Goal: Information Seeking & Learning: Learn about a topic

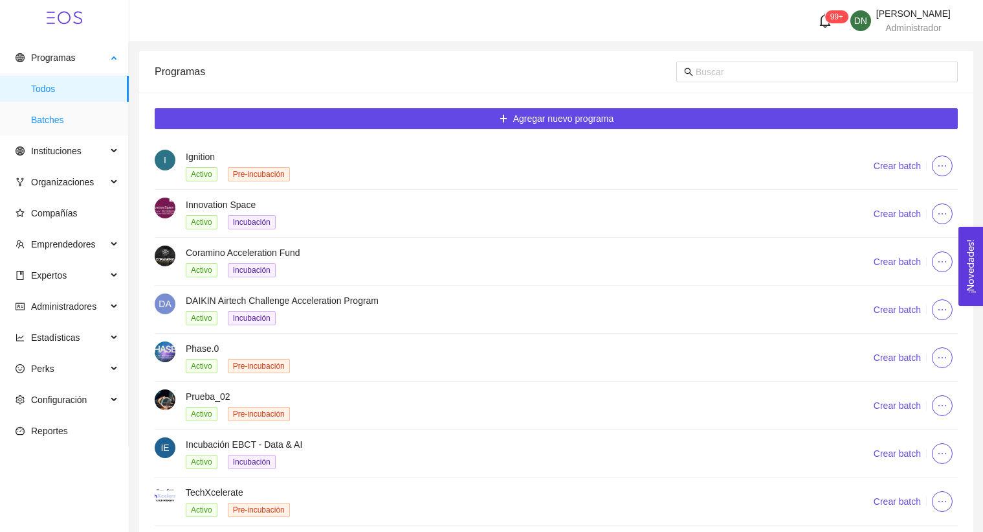
click at [87, 128] on span "Batches" at bounding box center [74, 120] width 87 height 26
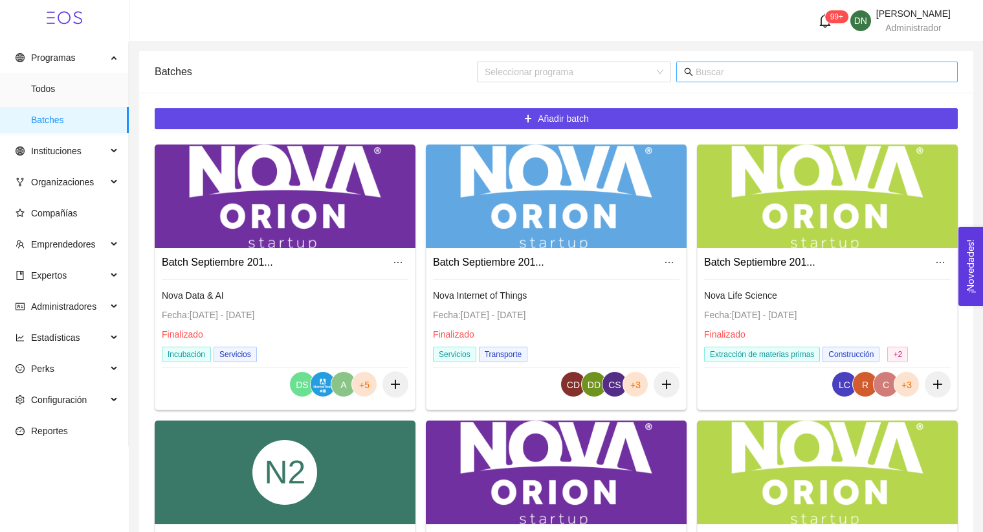
click at [770, 74] on input "text" at bounding box center [823, 72] width 254 height 14
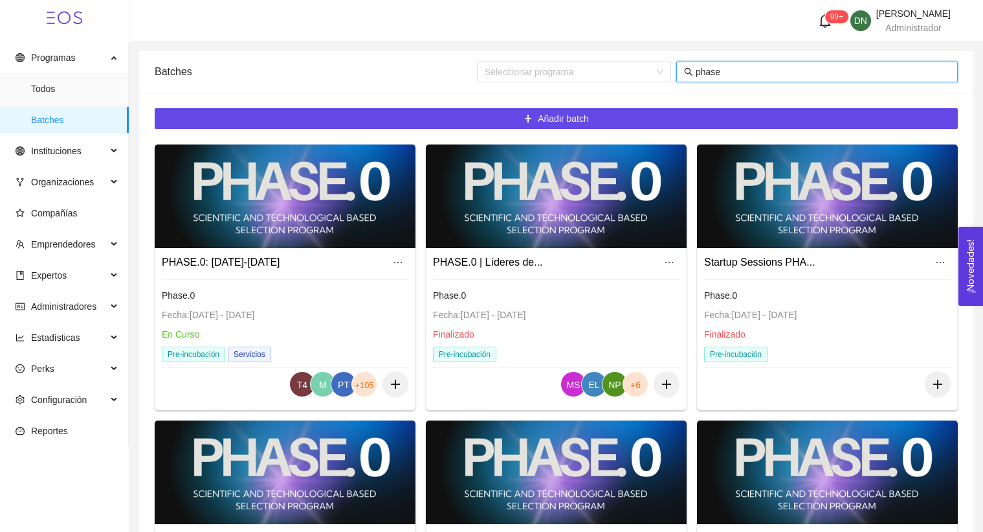
type input "phase"
click at [278, 261] on div "PHASE.0: [DATE]-[DATE]" at bounding box center [285, 262] width 247 height 21
click at [557, 237] on div at bounding box center [556, 196] width 261 height 104
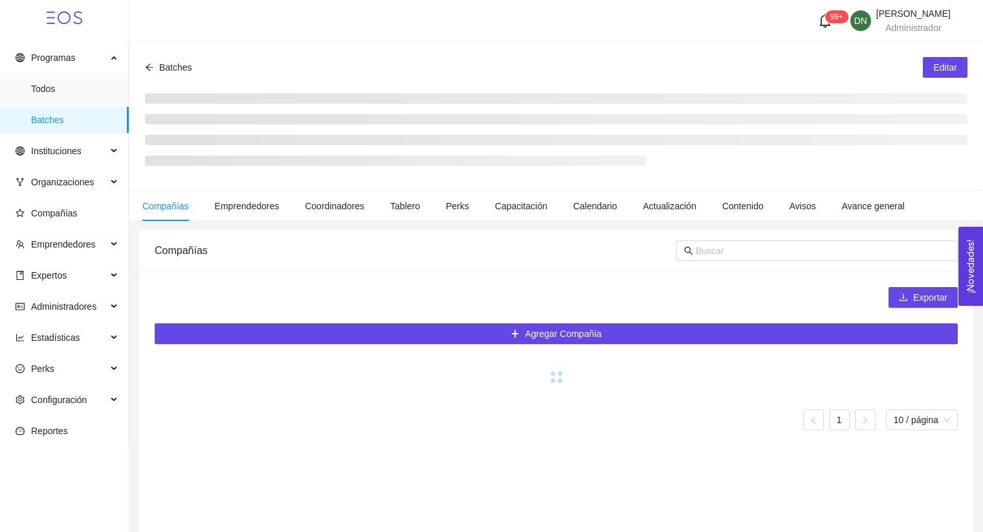
click at [148, 66] on icon "arrow-left" at bounding box center [149, 67] width 9 height 9
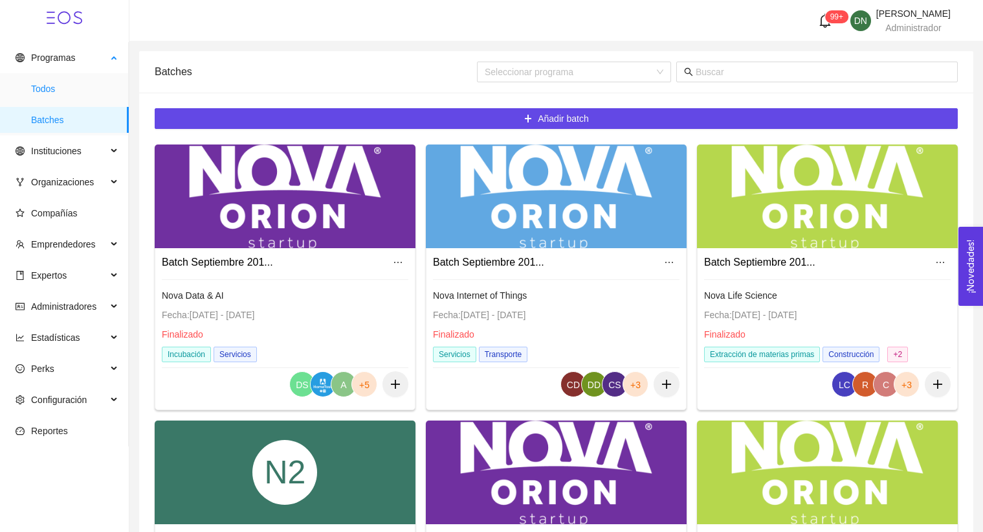
click at [55, 78] on span "Todos" at bounding box center [74, 89] width 87 height 26
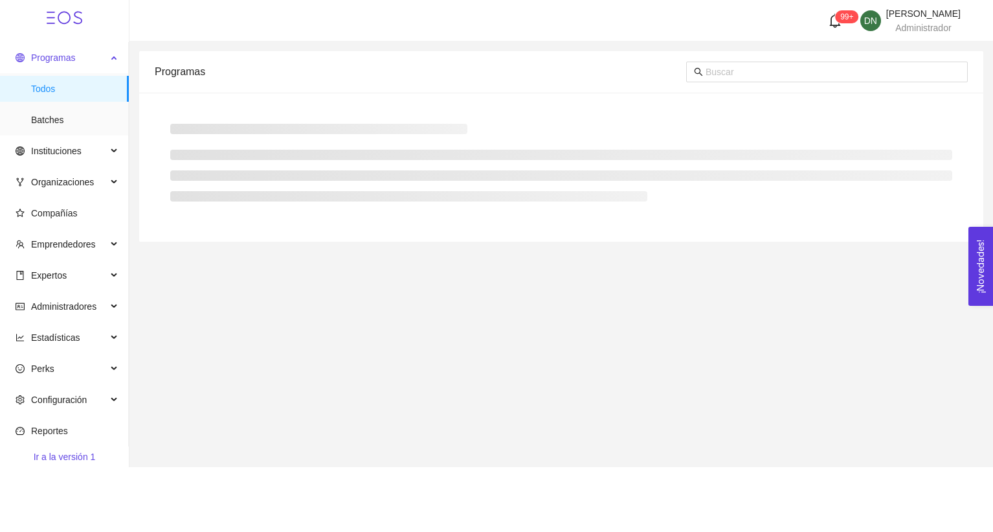
click at [59, 61] on span "Programas" at bounding box center [53, 57] width 44 height 10
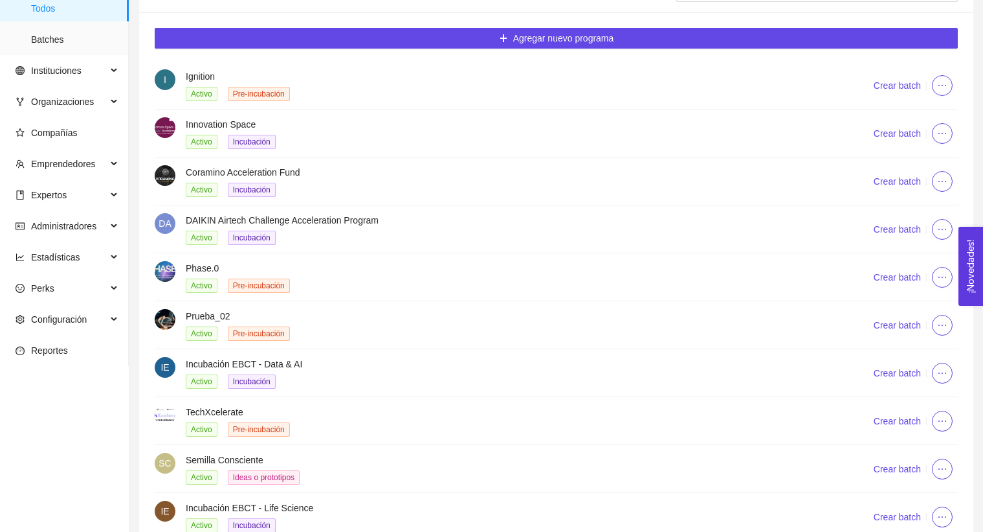
scroll to position [87, 0]
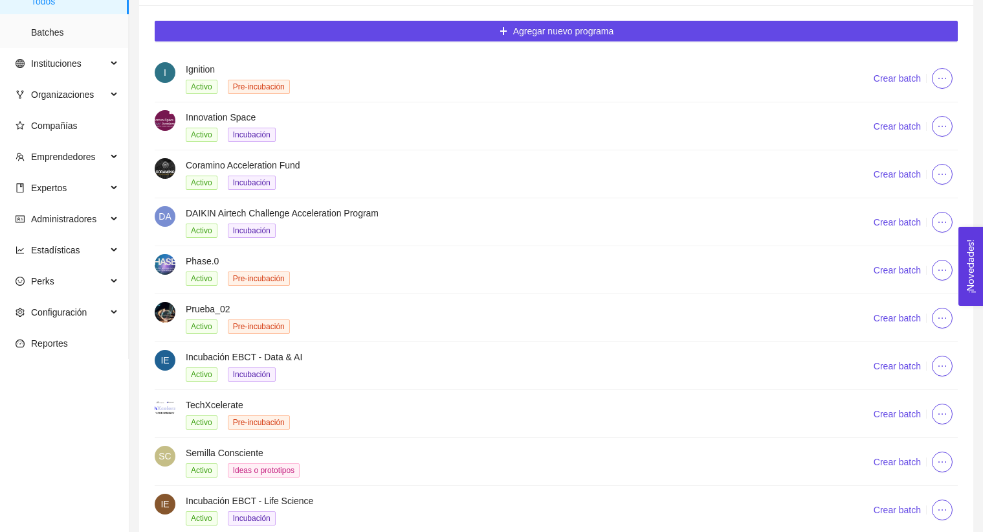
click at [165, 250] on li "Phase.0 Activo Pre-incubación Crear batch" at bounding box center [556, 270] width 803 height 48
click at [166, 261] on img at bounding box center [165, 264] width 21 height 21
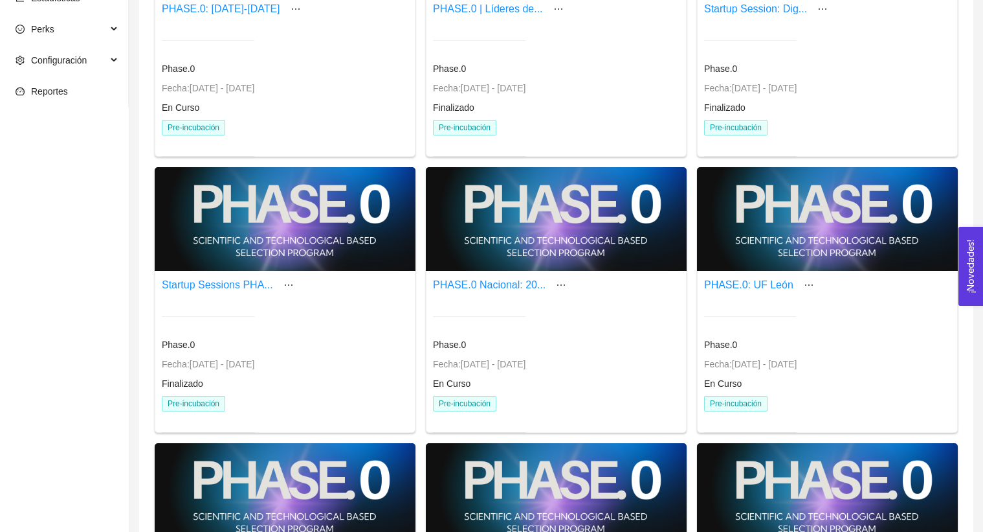
click at [534, 203] on div at bounding box center [556, 219] width 261 height 104
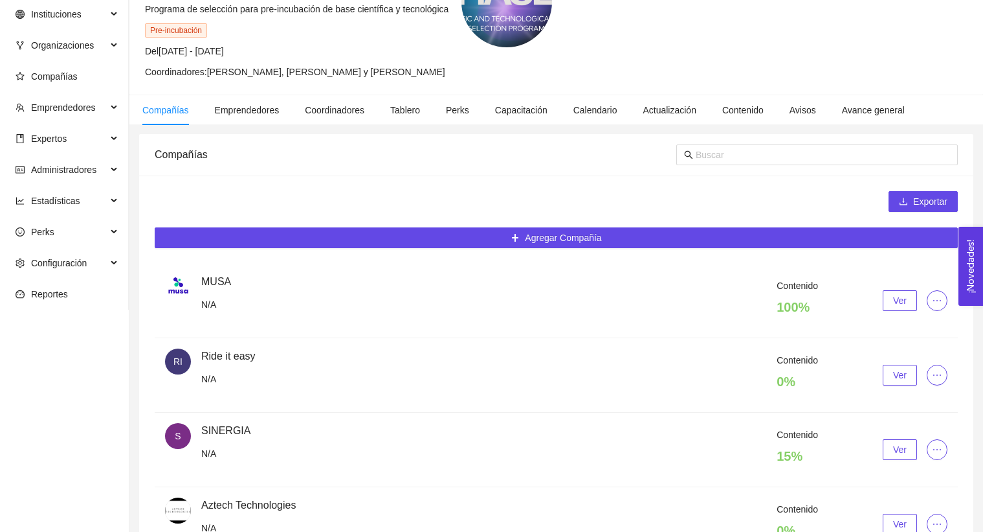
scroll to position [339, 0]
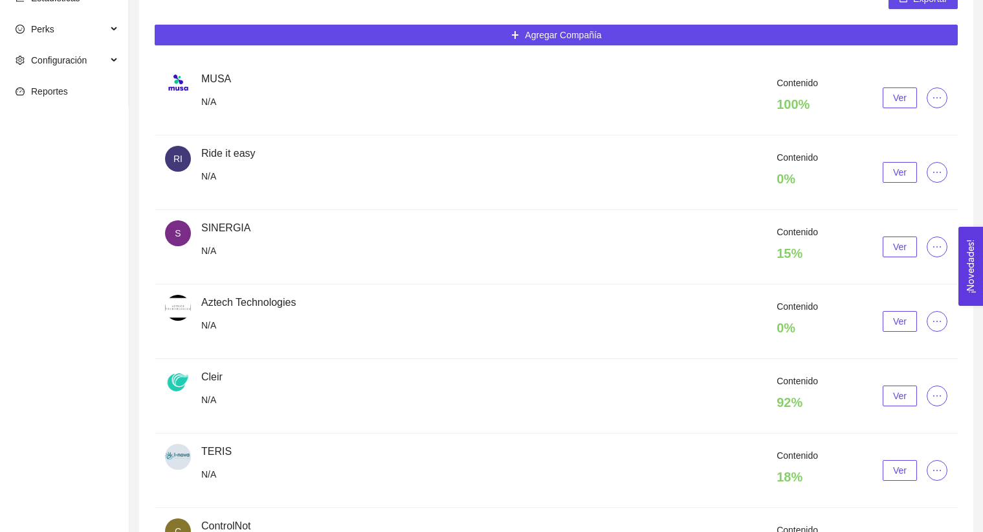
click at [892, 162] on button "Ver" at bounding box center [900, 172] width 34 height 21
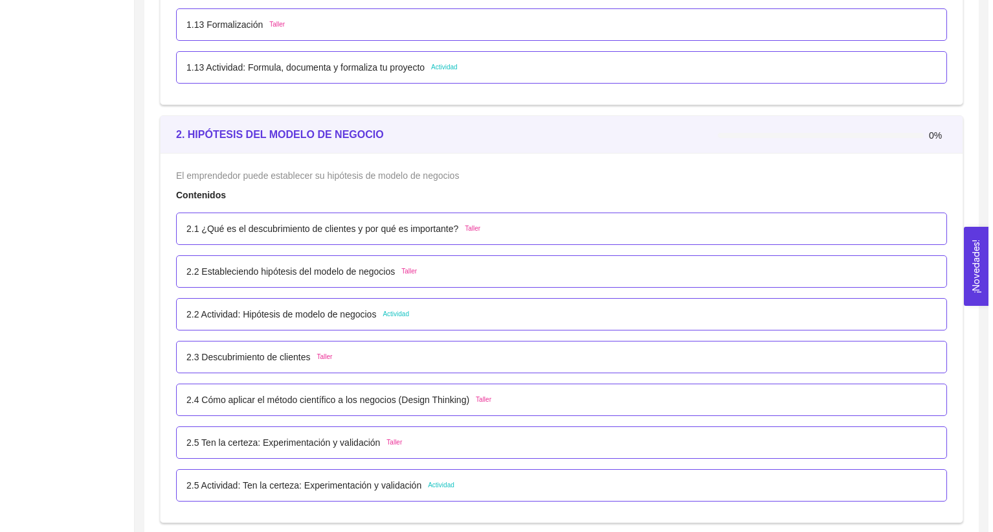
scroll to position [1428, 0]
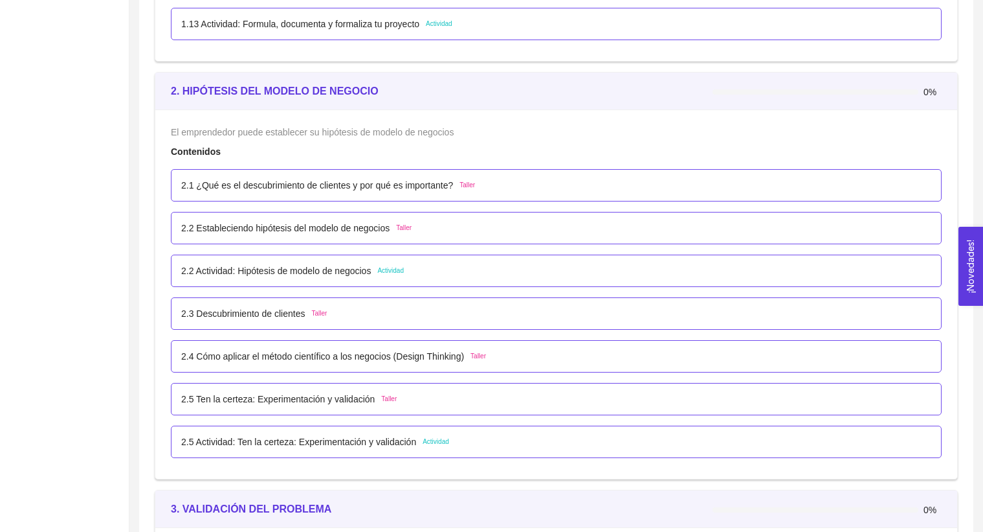
click at [348, 194] on div "2.1 ¿Qué es el descubrimiento de clientes y por qué es importante? Taller" at bounding box center [556, 185] width 771 height 32
click at [341, 185] on p "2.1 ¿Qué es el descubrimiento de clientes y por qué es importante?" at bounding box center [317, 185] width 272 height 14
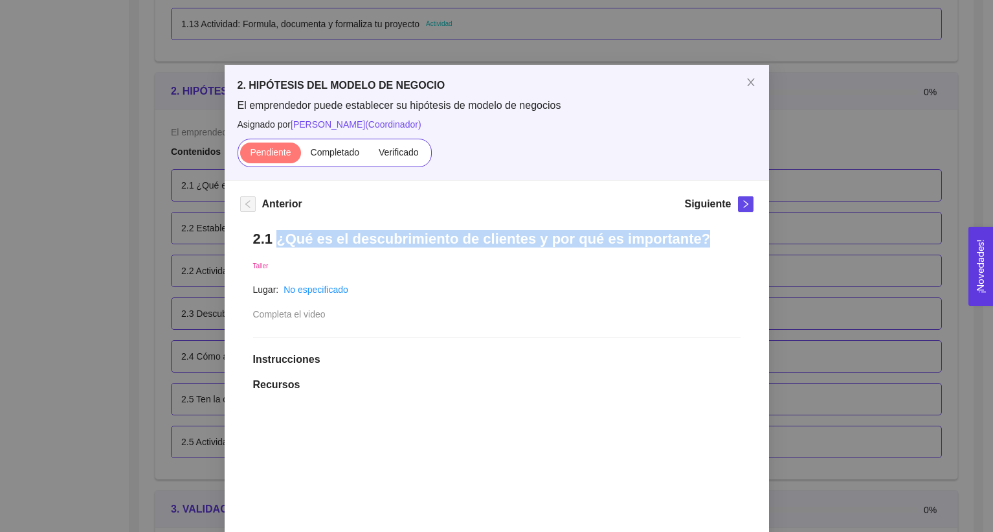
drag, startPoint x: 273, startPoint y: 238, endPoint x: 697, endPoint y: 230, distance: 424.8
click at [697, 230] on h1 "2.1 ¿Qué es el descubrimiento de clientes y por qué es importante?" at bounding box center [497, 238] width 488 height 17
copy h1 "¿Qué es el descubrimiento de clientes y por qué es importante?"
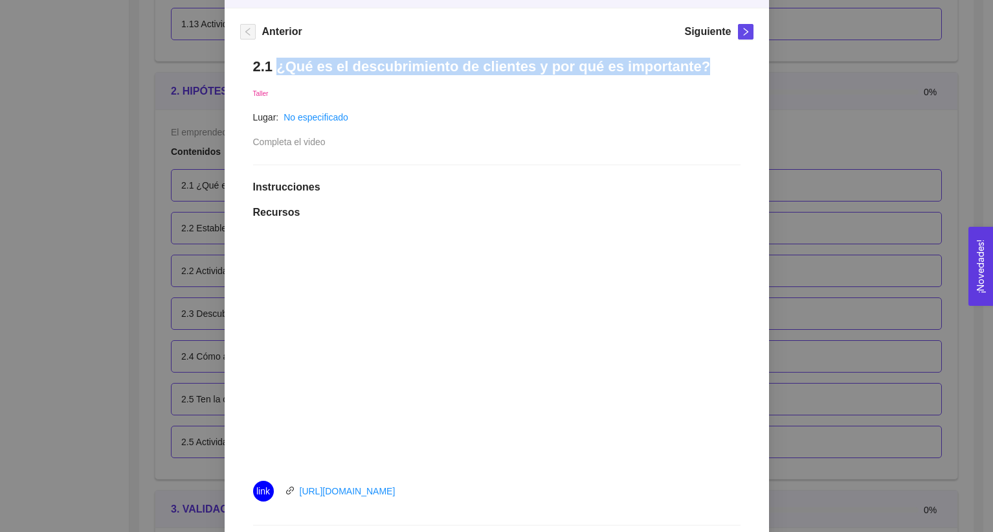
scroll to position [452, 0]
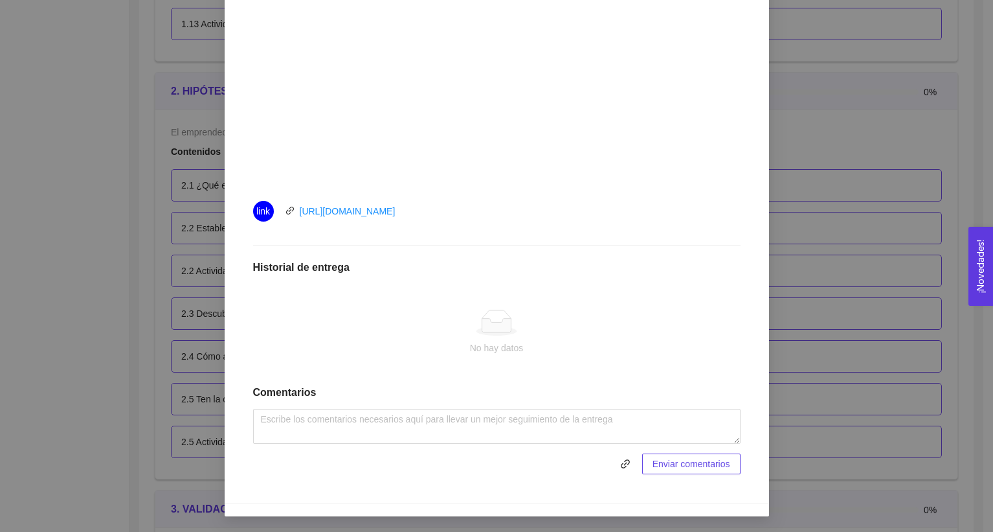
drag, startPoint x: 432, startPoint y: 213, endPoint x: 290, endPoint y: 215, distance: 141.8
click at [290, 215] on div "link https://youtu.be/g1eHMJfq8FI" at bounding box center [398, 211] width 291 height 21
copy link "https://youtu.be/g1eHMJfq8FI"
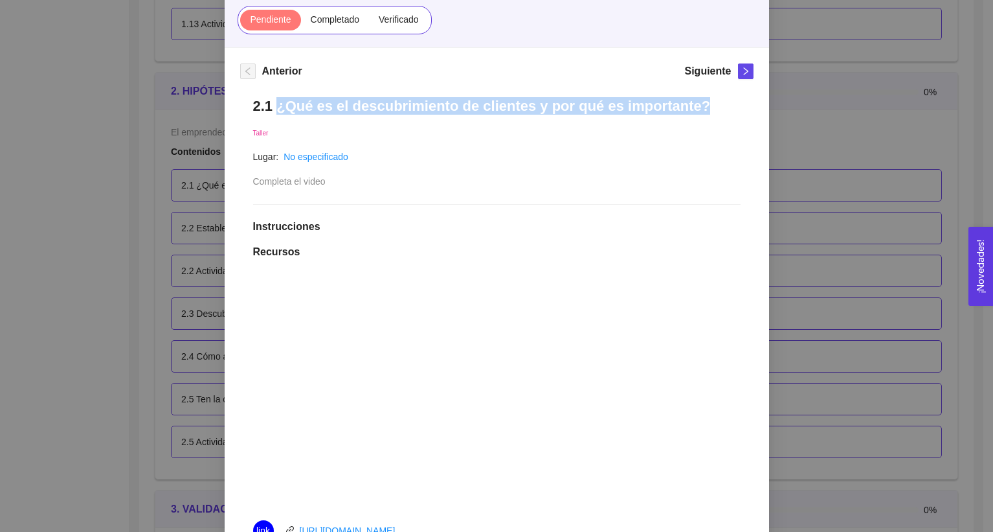
scroll to position [107, 0]
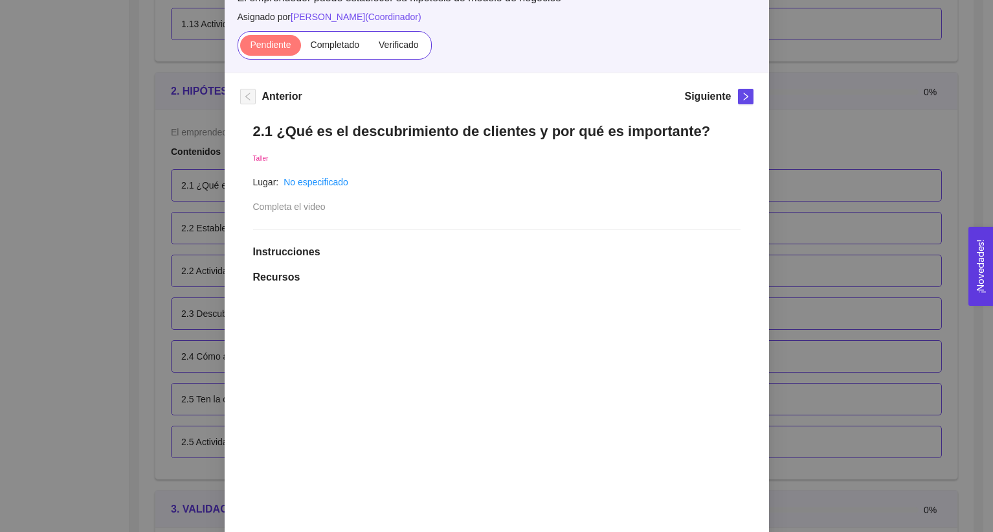
click at [837, 81] on div "2. HIPÓTESIS DEL MODELO DE NEGOCIO El emprendedor puede establecer su hipótesis…" at bounding box center [496, 266] width 993 height 532
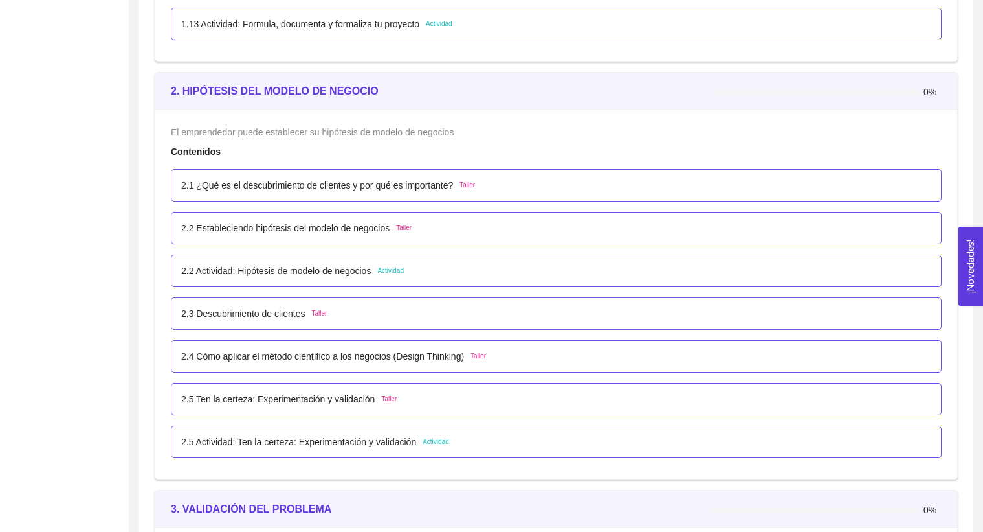
click at [260, 273] on p "2.2 Actividad: Hipótesis de modelo de negocios" at bounding box center [276, 271] width 190 height 14
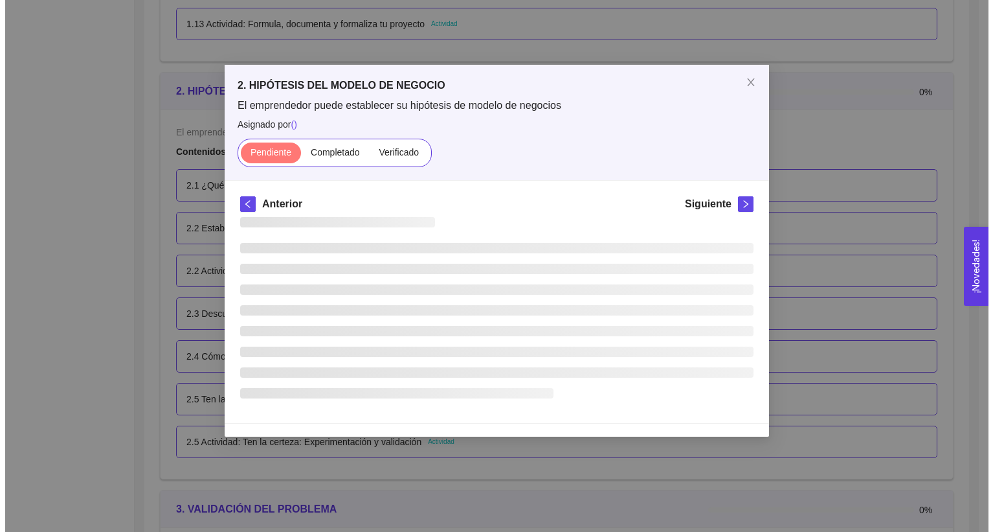
scroll to position [0, 0]
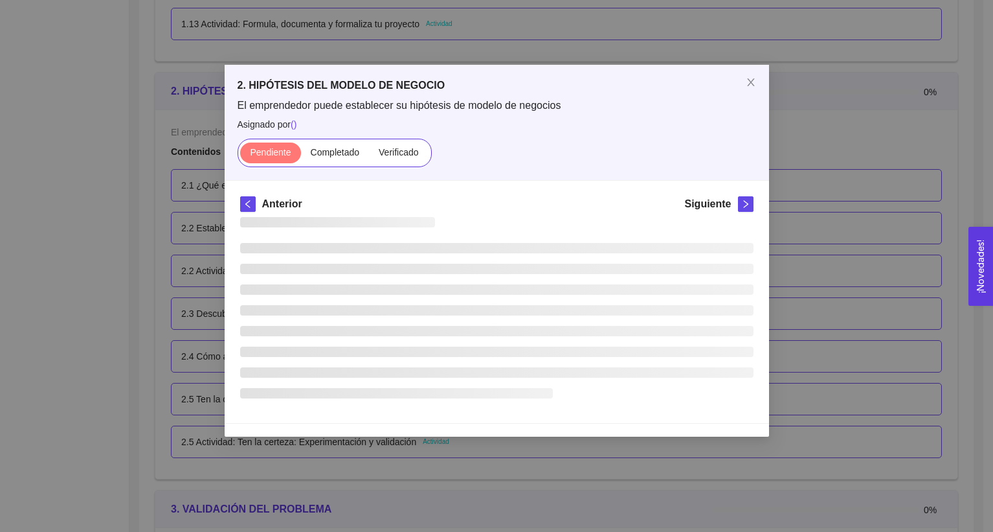
click at [161, 320] on div "2. HIPÓTESIS DEL MODELO DE NEGOCIO El emprendedor puede establecer su hipótesis…" at bounding box center [496, 266] width 993 height 532
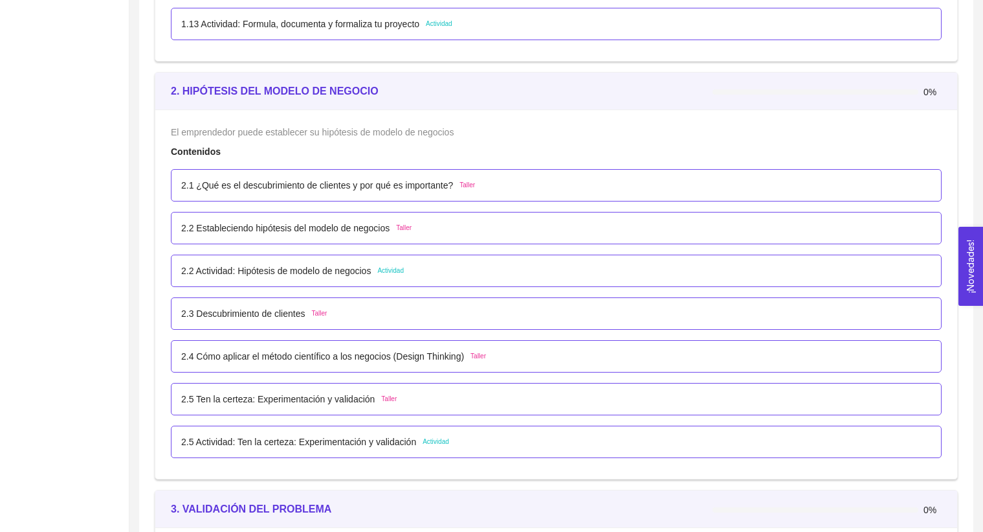
click at [204, 312] on p "2.3 Descubrimiento de clientes" at bounding box center [243, 313] width 124 height 14
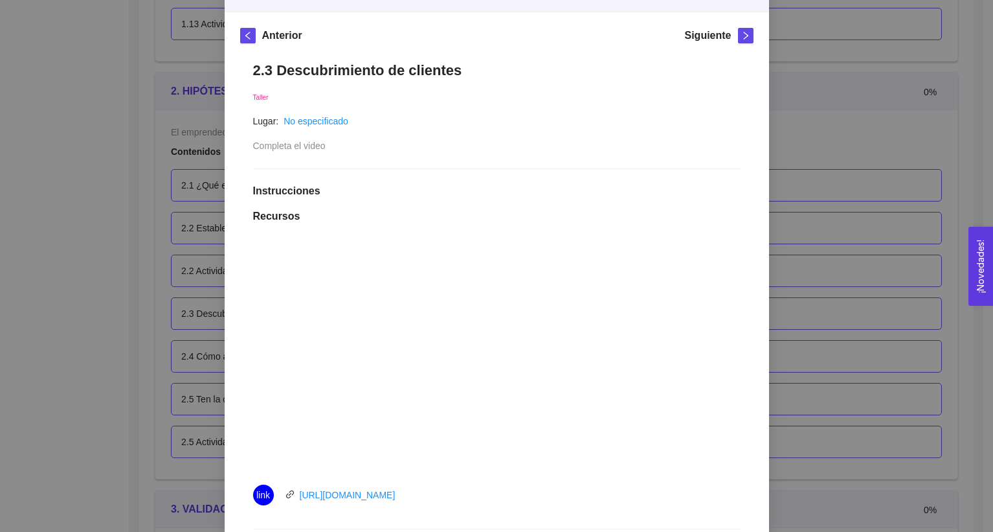
scroll to position [452, 0]
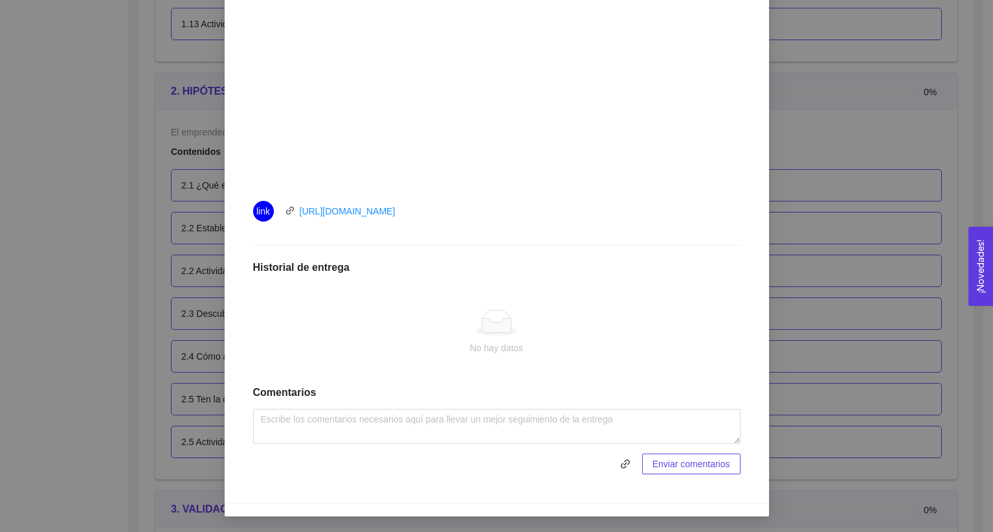
drag, startPoint x: 292, startPoint y: 210, endPoint x: 445, endPoint y: 212, distance: 153.5
click at [445, 212] on div "link https://youtu.be/mbFCDNpM-Wg" at bounding box center [398, 211] width 291 height 21
copy link "https://youtu.be/mbFCDNpM-Wg"
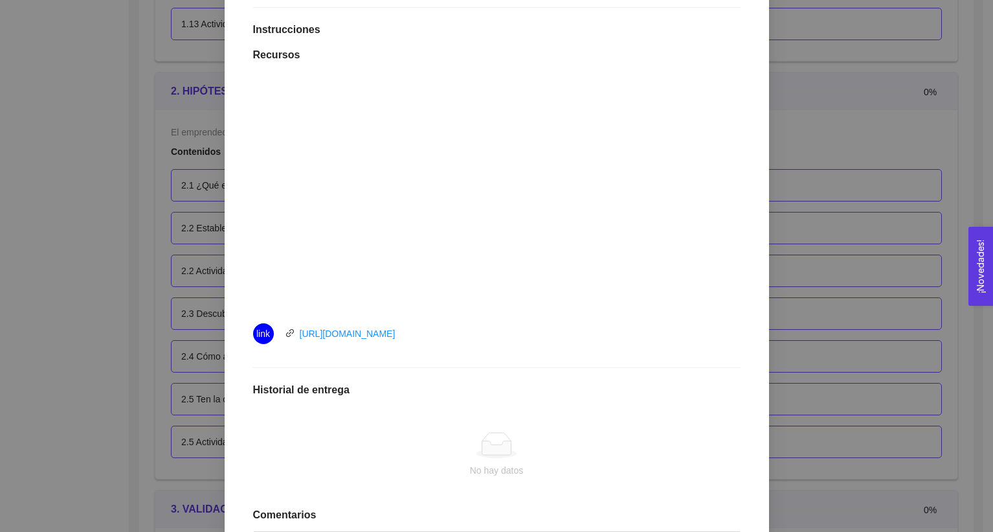
scroll to position [304, 0]
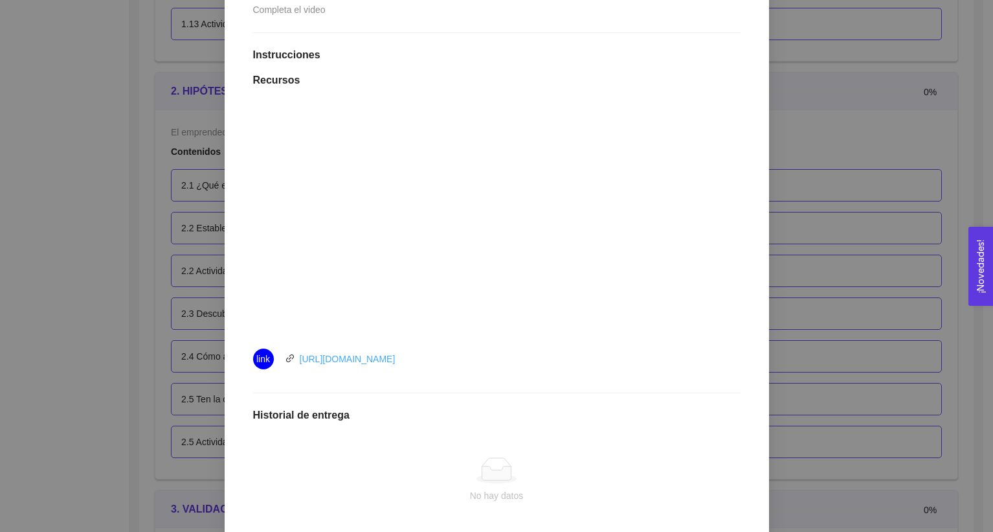
click at [375, 362] on link "https://youtu.be/mbFCDNpM-Wg" at bounding box center [348, 359] width 96 height 10
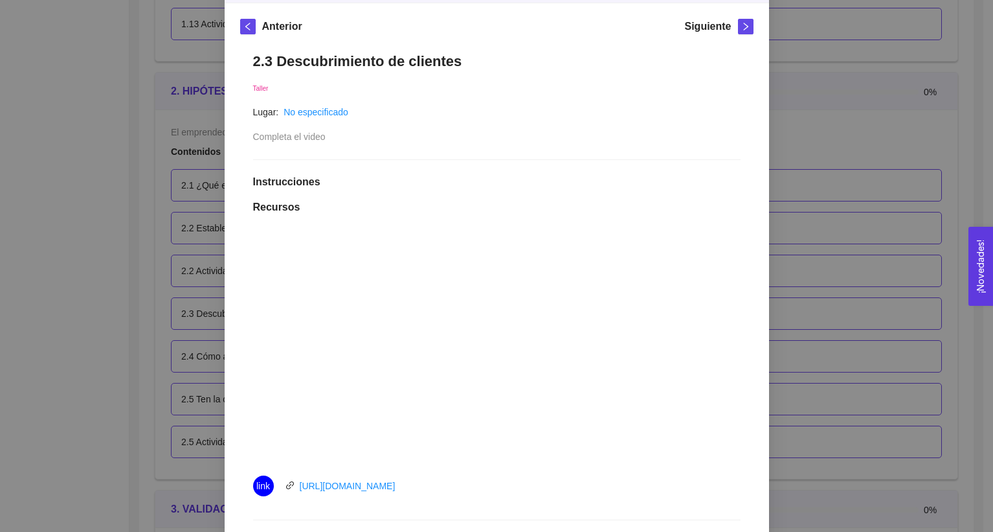
scroll to position [166, 0]
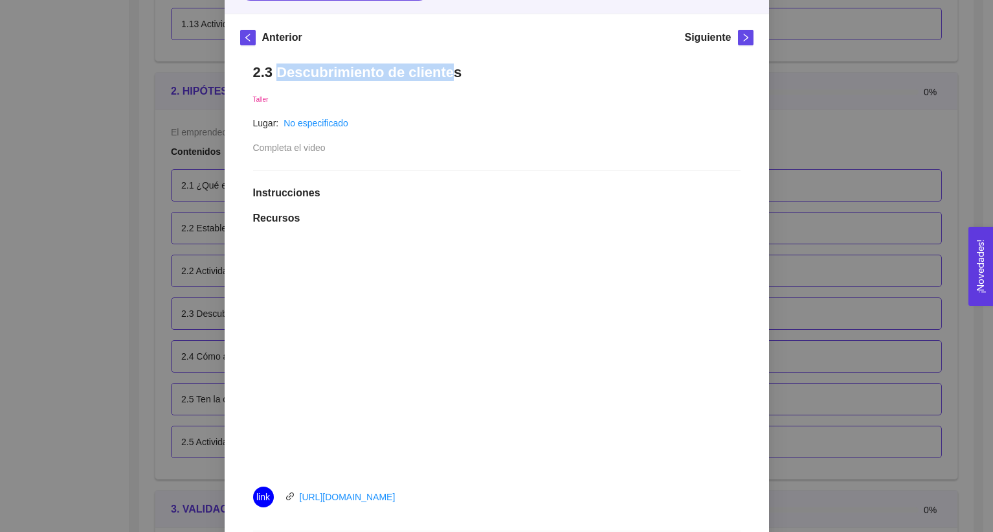
drag, startPoint x: 272, startPoint y: 71, endPoint x: 484, endPoint y: 72, distance: 212.4
click at [484, 72] on h1 "2.3 Descubrimiento de clientes" at bounding box center [497, 71] width 488 height 17
click at [472, 75] on h1 "2.3 Descubrimiento de clientes" at bounding box center [497, 71] width 488 height 17
drag, startPoint x: 274, startPoint y: 70, endPoint x: 460, endPoint y: 71, distance: 185.8
click at [460, 71] on h1 "2.3 Descubrimiento de clientes" at bounding box center [497, 71] width 488 height 17
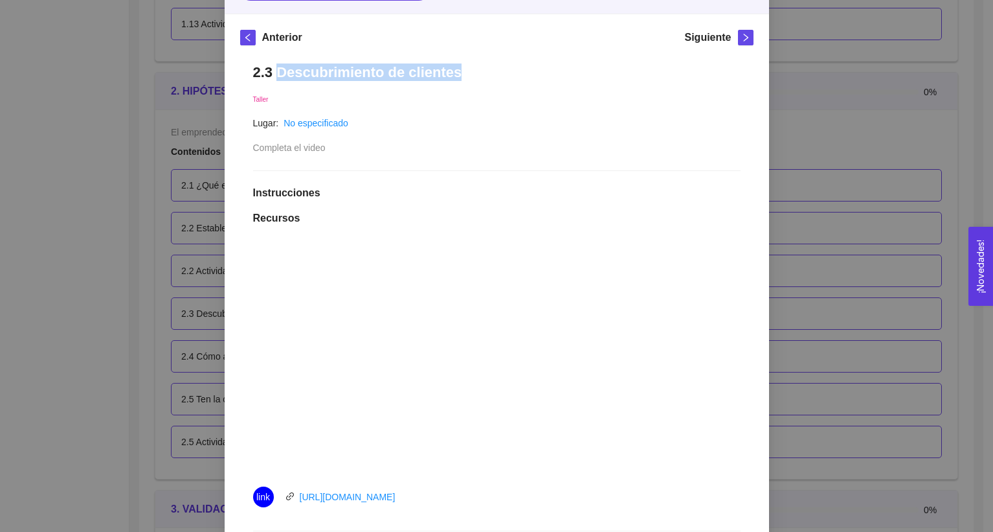
copy h1 "Descubrimiento de clientes"
click at [859, 102] on div "2. HIPÓTESIS DEL MODELO DE NEGOCIO El emprendedor puede establecer su hipótesis…" at bounding box center [496, 266] width 993 height 532
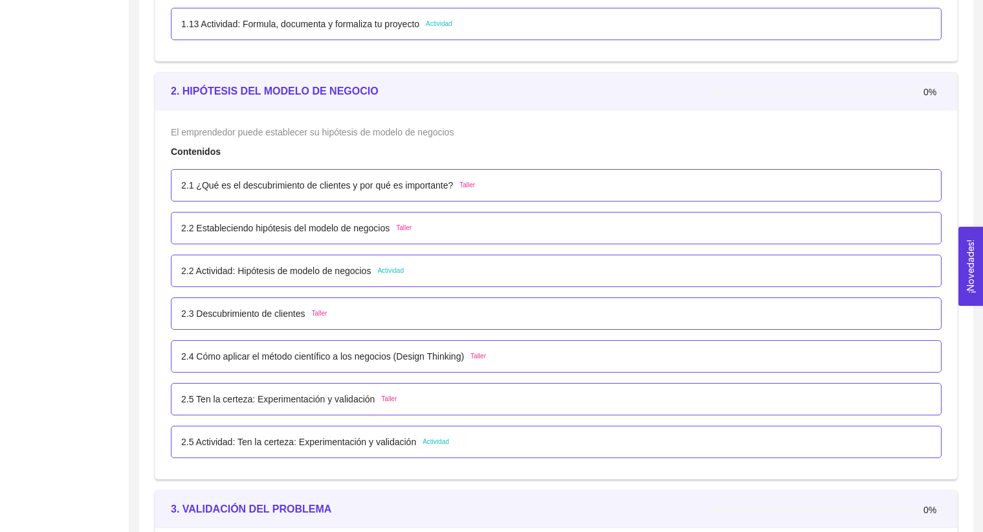
click at [280, 257] on div "2.2 Actividad: Hipótesis de modelo de negocios Actividad" at bounding box center [556, 270] width 771 height 32
click at [273, 264] on p "2.2 Actividad: Hipótesis de modelo de negocios" at bounding box center [276, 271] width 190 height 14
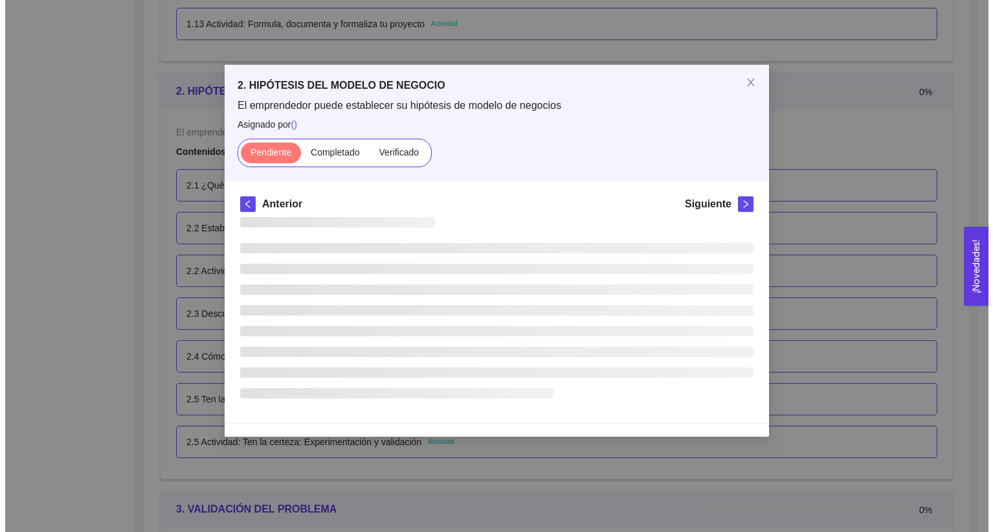
scroll to position [0, 0]
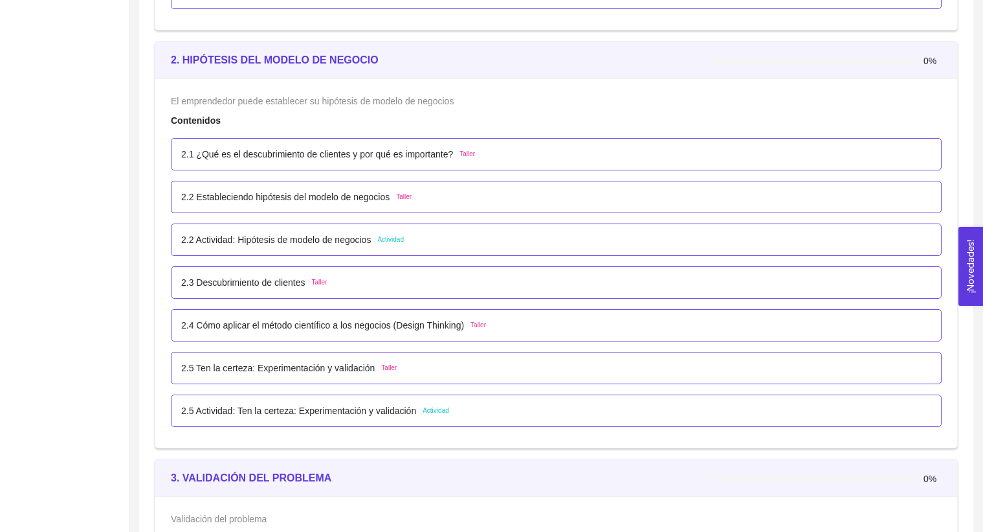
scroll to position [1529, 0]
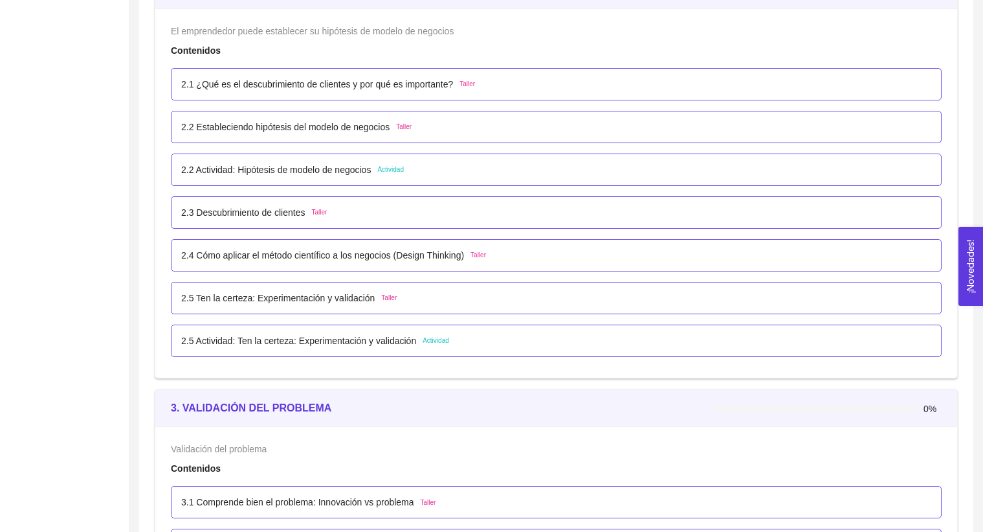
click at [281, 118] on div "2.2 Estableciendo hipótesis del modelo de negocios Taller" at bounding box center [556, 127] width 771 height 32
click at [278, 120] on p "2.2 Estableciendo hipótesis del modelo de negocios" at bounding box center [285, 127] width 208 height 14
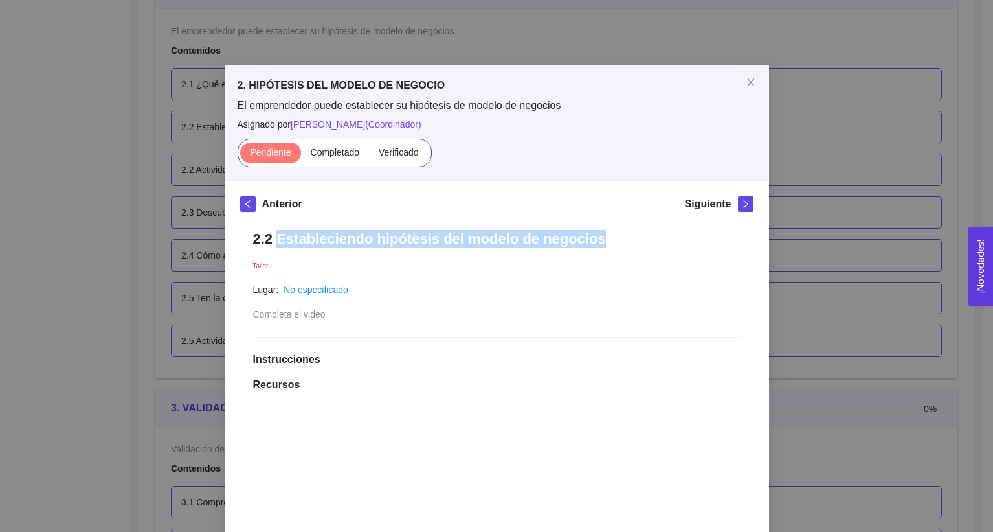
drag, startPoint x: 273, startPoint y: 241, endPoint x: 592, endPoint y: 245, distance: 319.2
click at [592, 245] on h1 "2.2 Estableciendo hipótesis del modelo de negocios" at bounding box center [497, 238] width 488 height 17
copy h1 "Estableciendo hipótesis del modelo de negocios"
click at [748, 89] on span "Close" at bounding box center [751, 83] width 36 height 36
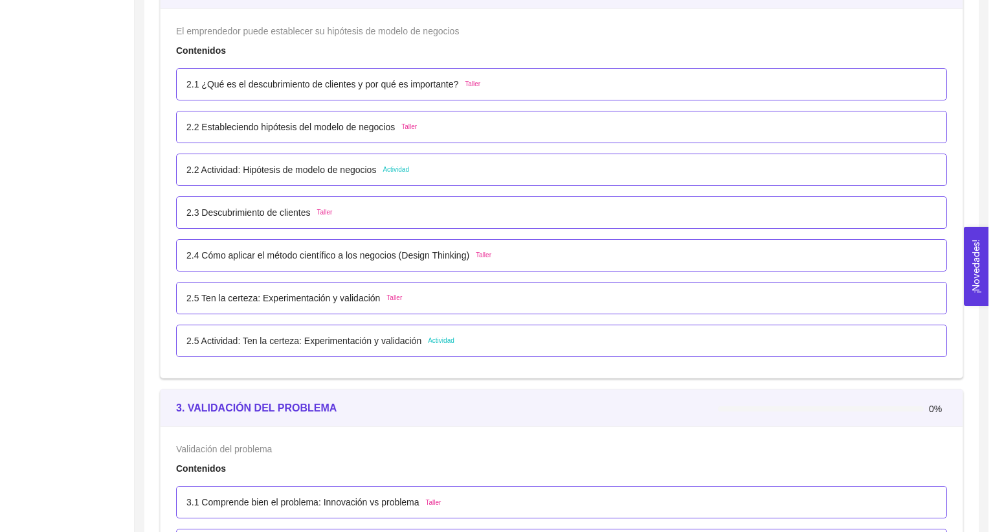
scroll to position [1578, 0]
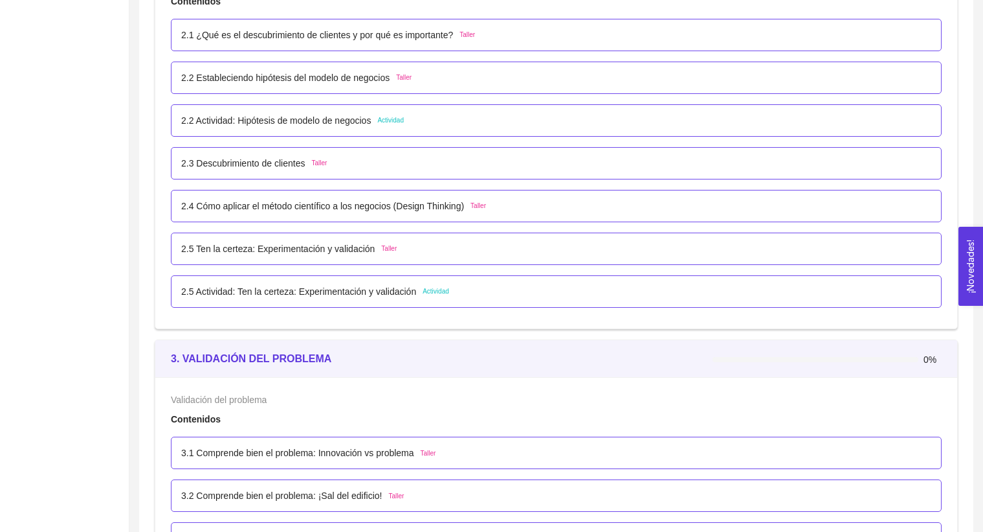
click at [357, 120] on p "2.2 Actividad: Hipótesis de modelo de negocios" at bounding box center [276, 120] width 190 height 14
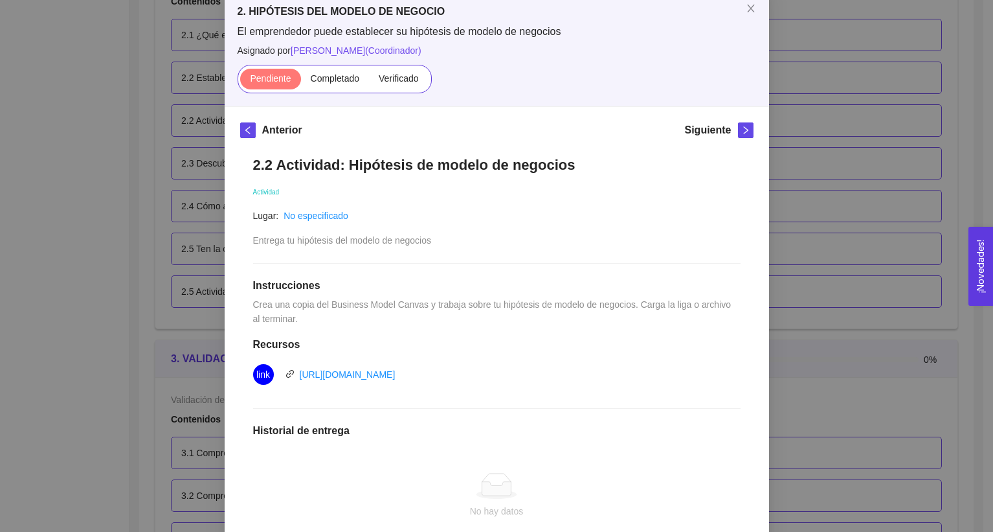
scroll to position [76, 0]
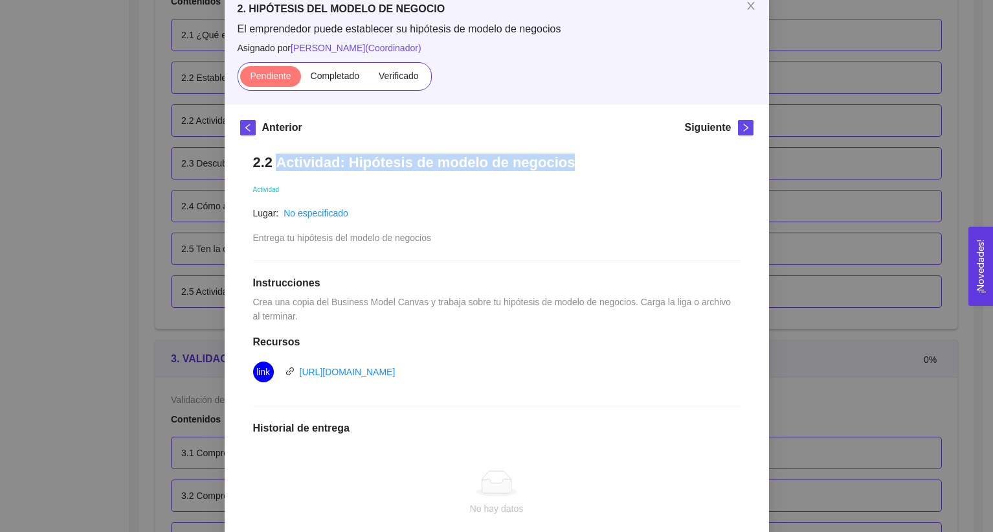
drag, startPoint x: 277, startPoint y: 161, endPoint x: 618, endPoint y: 166, distance: 341.2
click at [618, 166] on h1 "2.2 Actividad: Hipótesis de modelo de negocios" at bounding box center [497, 161] width 488 height 17
copy h1 "Actividad: Hipótesis de modelo de negocios"
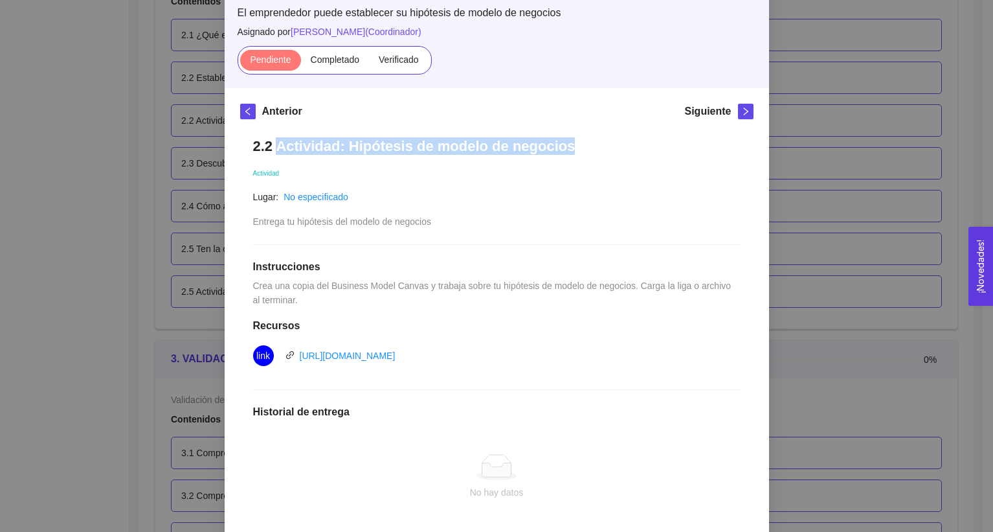
scroll to position [176, 0]
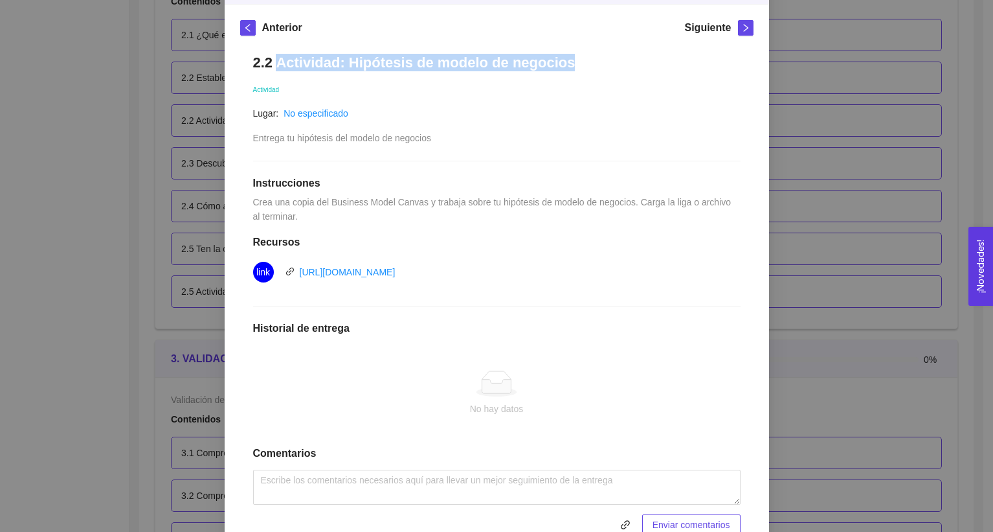
drag, startPoint x: 249, startPoint y: 201, endPoint x: 351, endPoint y: 218, distance: 103.6
click at [351, 218] on div "2.2 Actividad: Hipótesis de modelo de negocios Actividad Lugar: No especificado…" at bounding box center [496, 294] width 513 height 507
copy span "Crea una copia del Business Model Canvas y trabaja sobre tu hipótesis de modelo…"
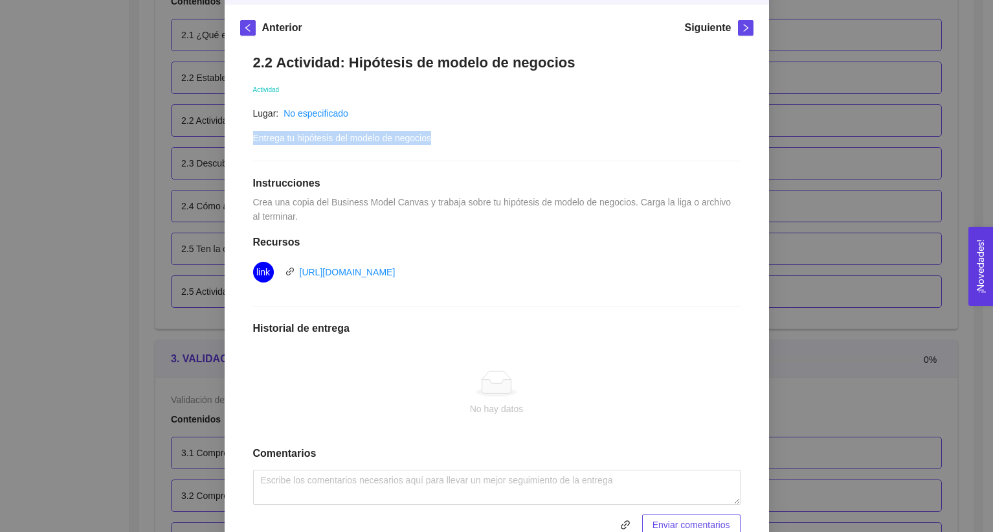
drag, startPoint x: 250, startPoint y: 137, endPoint x: 435, endPoint y: 144, distance: 185.3
click at [435, 144] on div "2.2 Actividad: Hipótesis de modelo de negocios Actividad Lugar: No especificado…" at bounding box center [496, 294] width 513 height 507
copy span "Entrega tu hipótesis del modelo de negocios"
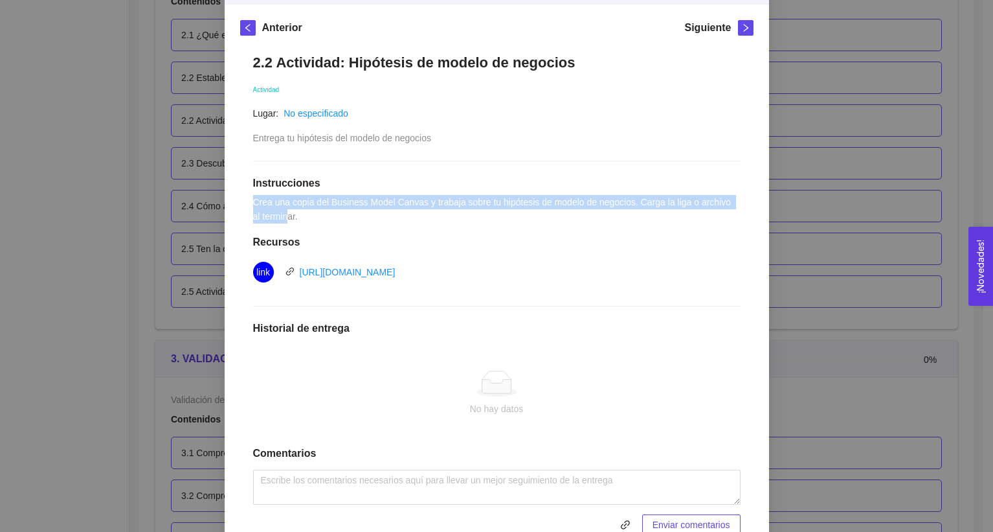
drag, startPoint x: 250, startPoint y: 201, endPoint x: 318, endPoint y: 223, distance: 71.3
click at [318, 223] on div "2.2 Actividad: Hipótesis de modelo de negocios Actividad Lugar: No especificado…" at bounding box center [496, 294] width 513 height 507
copy span "Crea una copia del Business Model Canvas y trabaja sobre tu hipótesis de modelo…"
drag, startPoint x: 294, startPoint y: 264, endPoint x: 542, endPoint y: 276, distance: 248.2
click at [542, 276] on div "link [URL][DOMAIN_NAME]" at bounding box center [497, 272] width 488 height 21
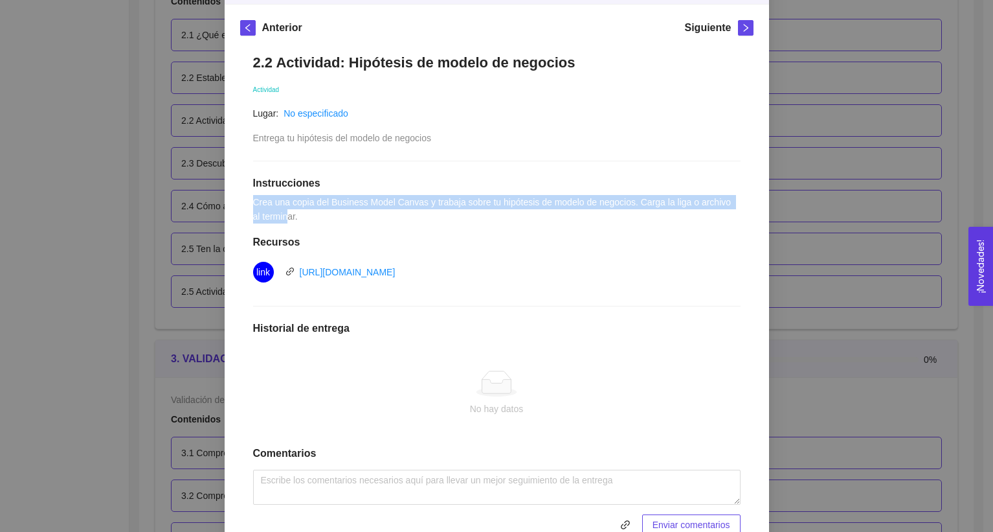
copy link "[URL][DOMAIN_NAME]"
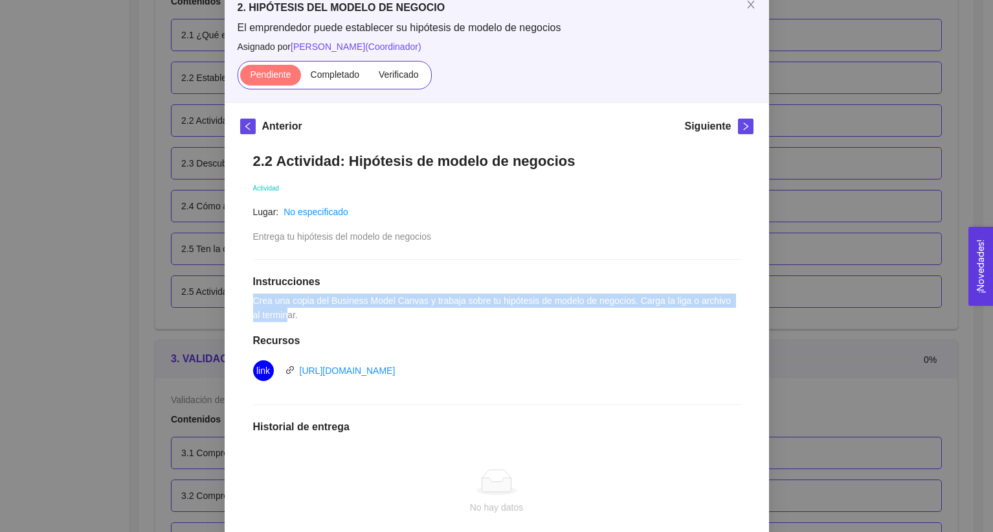
scroll to position [0, 0]
